Goal: Task Accomplishment & Management: Complete application form

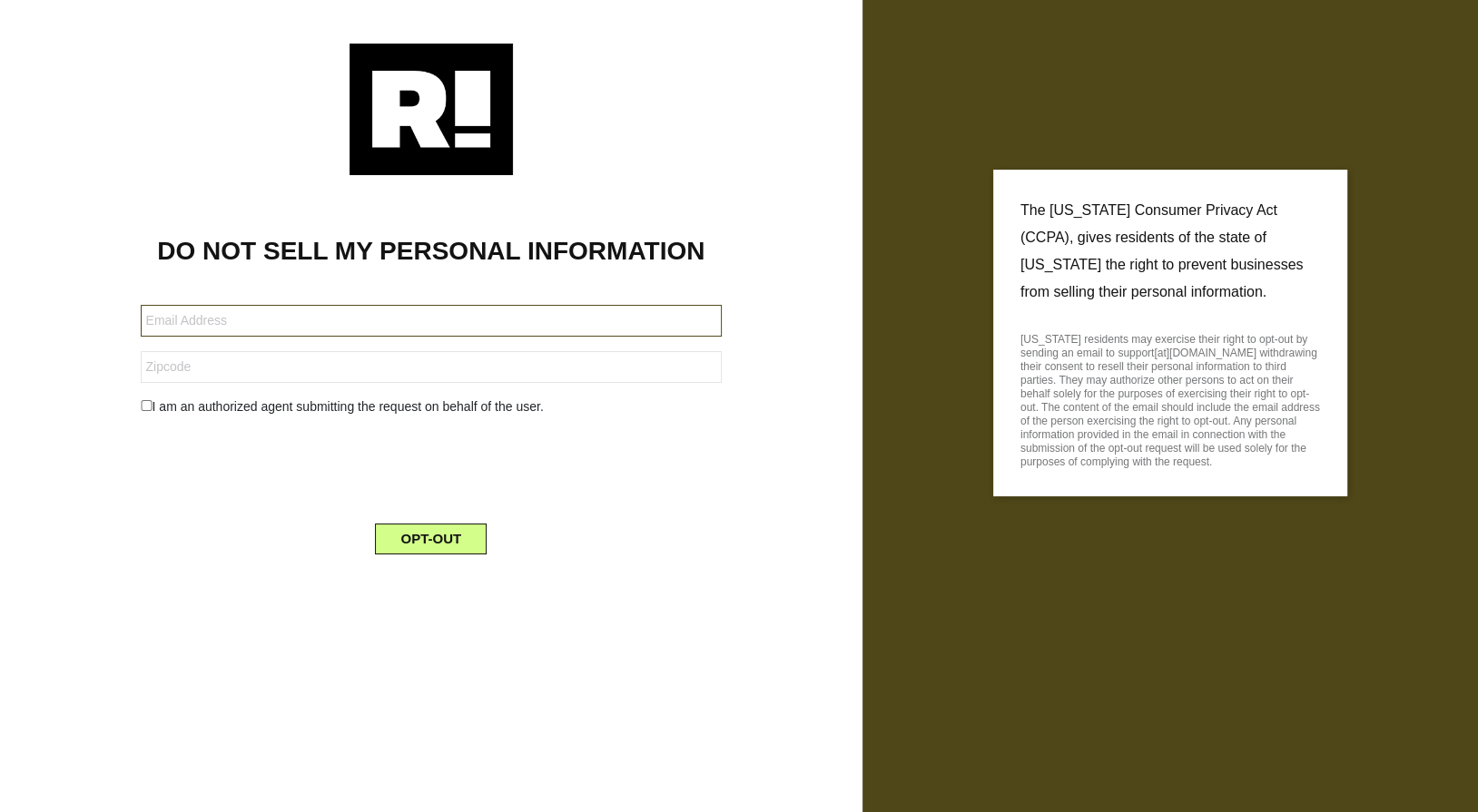
click at [390, 325] on input "text" at bounding box center [432, 321] width 582 height 32
paste input "rossmkestin@gmail.com"
type input "rossmkestin@gmail.com"
click at [192, 365] on input "text" at bounding box center [432, 367] width 582 height 32
type input "00001"
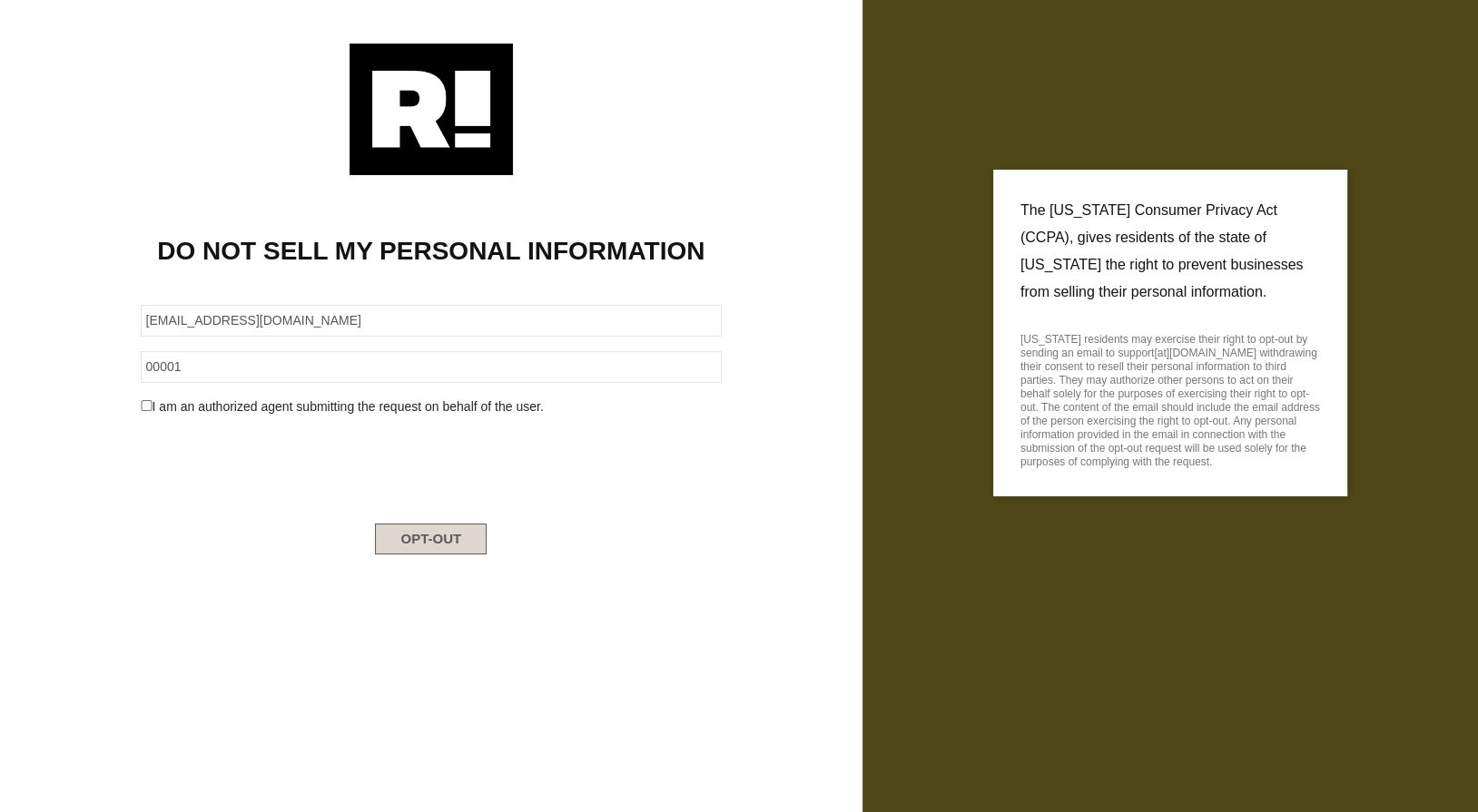
click at [448, 532] on button "OPT-OUT" at bounding box center [431, 539] width 112 height 31
